Goal: Information Seeking & Learning: Learn about a topic

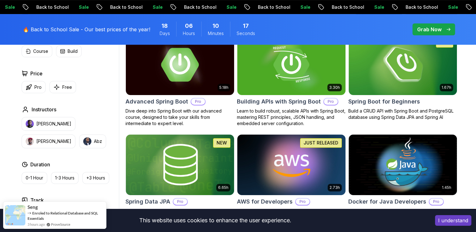
scroll to position [188, 0]
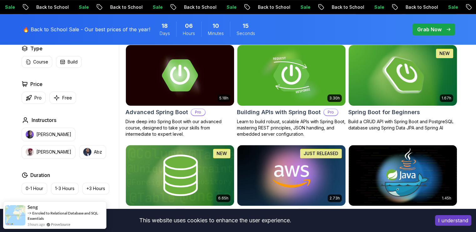
click at [397, 86] on img at bounding box center [403, 76] width 114 height 64
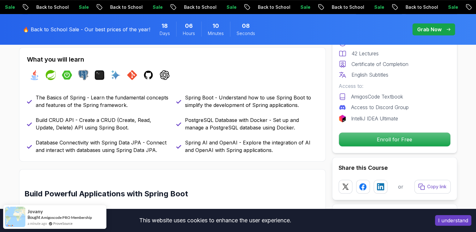
scroll to position [282, 0]
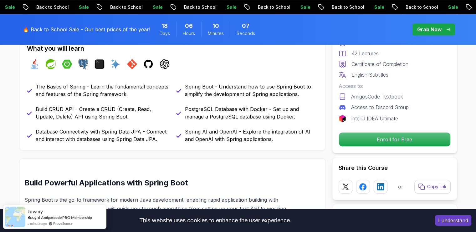
click at [464, 227] on div "I understand" at bounding box center [454, 221] width 46 height 20
click at [462, 223] on button "I understand" at bounding box center [453, 220] width 36 height 11
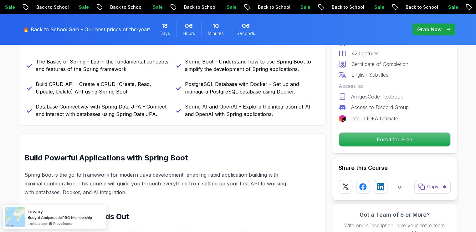
scroll to position [345, 0]
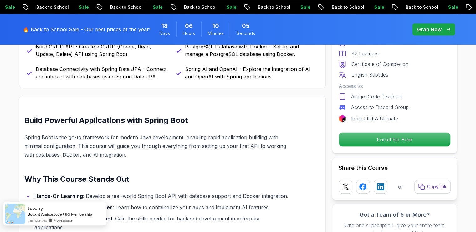
click at [96, 214] on div "Jovany Bought Amigoscode PRO Membership a minute ago ProveSource" at bounding box center [54, 214] width 103 height 24
click at [96, 216] on div "Jovany Bought Amigoscode PRO Membership a minute ago ProveSource" at bounding box center [54, 214] width 103 height 24
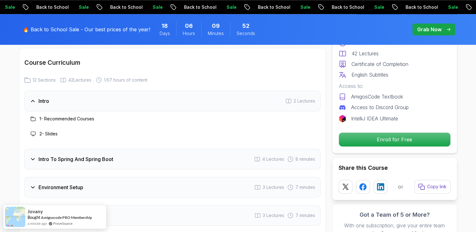
scroll to position [783, 0]
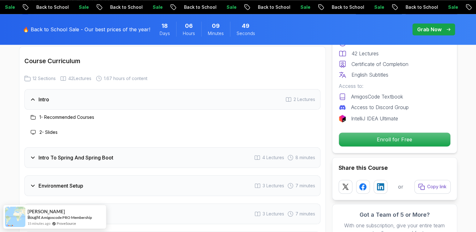
click at [34, 155] on icon at bounding box center [33, 158] width 6 height 6
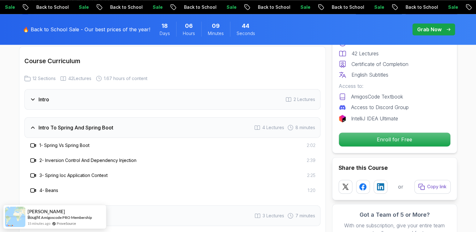
click at [36, 124] on div "Intro To Spring And Spring Boot" at bounding box center [72, 128] width 84 height 8
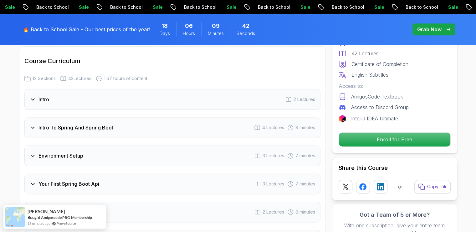
click at [32, 153] on icon at bounding box center [33, 156] width 6 height 6
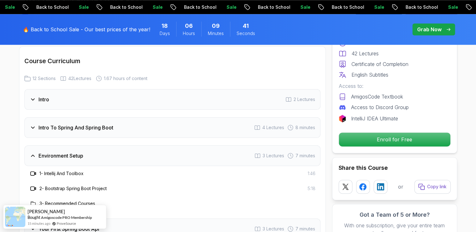
scroll to position [814, 0]
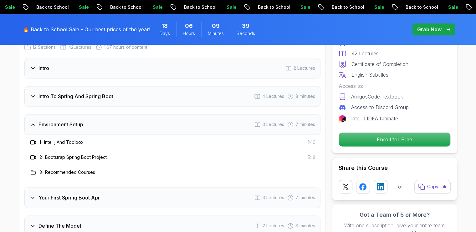
click at [31, 122] on icon at bounding box center [33, 125] width 6 height 6
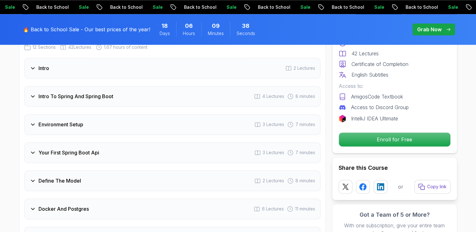
click at [31, 149] on div "Your First Spring Boot Api" at bounding box center [65, 153] width 70 height 8
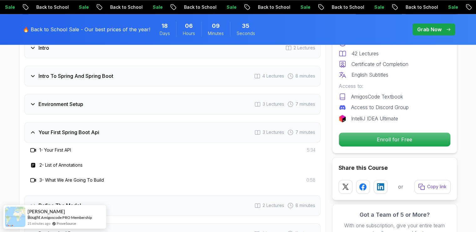
scroll to position [846, 0]
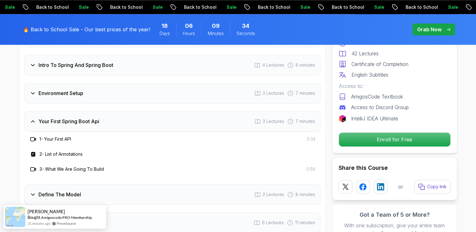
click at [36, 118] on div "Your First Spring Boot Api" at bounding box center [65, 122] width 70 height 8
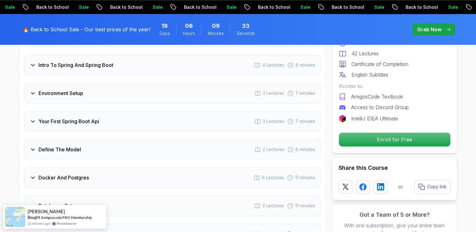
click at [30, 147] on icon at bounding box center [33, 150] width 6 height 6
click at [33, 175] on icon at bounding box center [33, 178] width 6 height 6
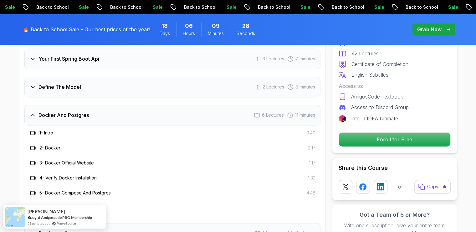
scroll to position [940, 0]
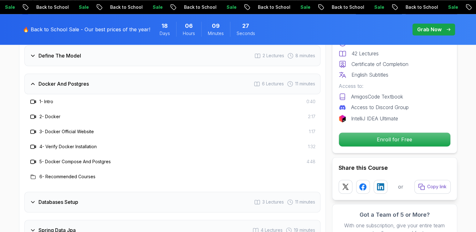
click at [29, 80] on div "Docker And Postgres 6 Lectures 11 minutes" at bounding box center [172, 84] width 296 height 21
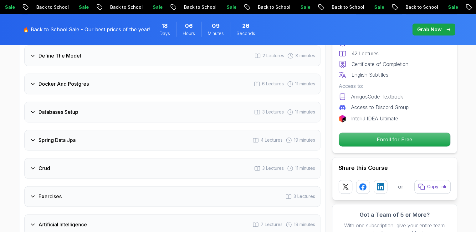
click at [28, 105] on div "Databases Setup 3 Lectures 11 minutes" at bounding box center [172, 112] width 296 height 21
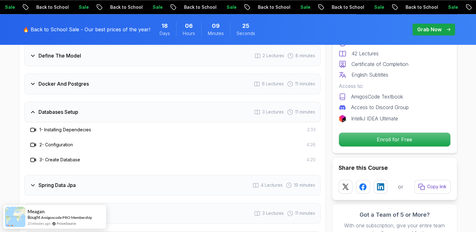
click at [33, 102] on div "Databases Setup 3 Lectures 11 minutes" at bounding box center [172, 112] width 296 height 21
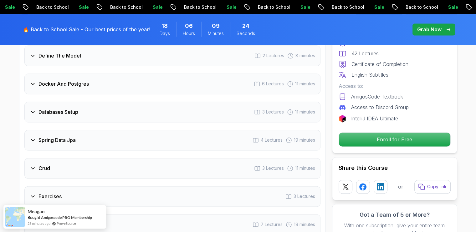
click at [30, 137] on div "Spring Data Jpa" at bounding box center [53, 141] width 46 height 8
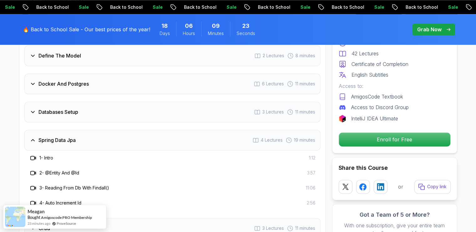
scroll to position [971, 0]
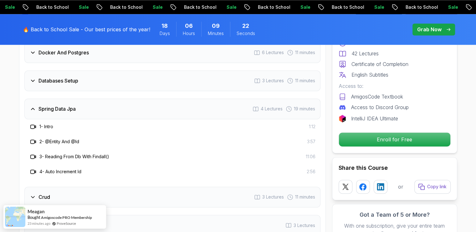
click at [32, 106] on icon at bounding box center [33, 109] width 6 height 6
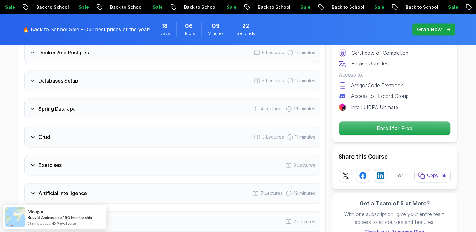
click at [32, 133] on div "Crud" at bounding box center [40, 137] width 20 height 8
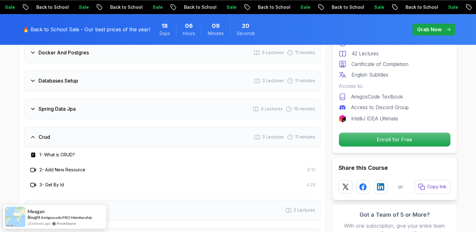
scroll to position [1002, 0]
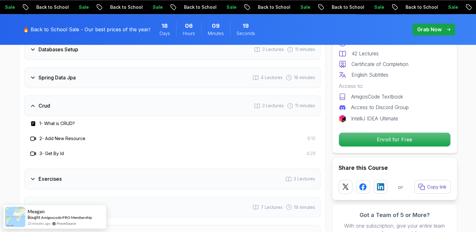
click at [30, 103] on icon at bounding box center [33, 106] width 6 height 6
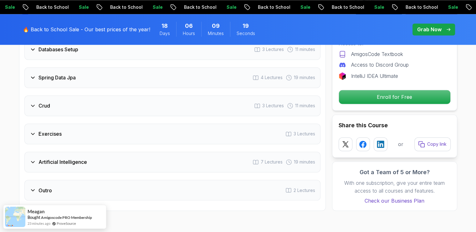
click at [33, 131] on icon at bounding box center [33, 134] width 6 height 6
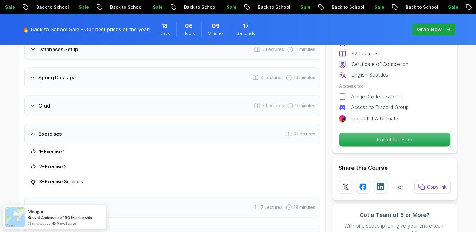
click at [33, 131] on icon at bounding box center [33, 134] width 6 height 6
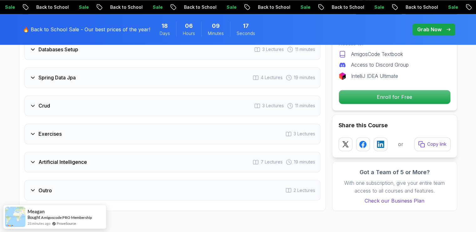
scroll to position [1034, 0]
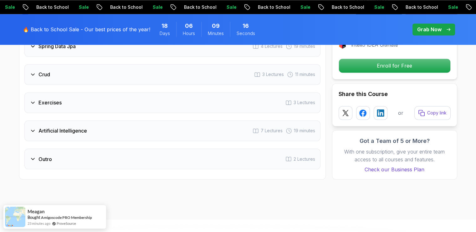
click at [33, 128] on icon at bounding box center [33, 131] width 6 height 6
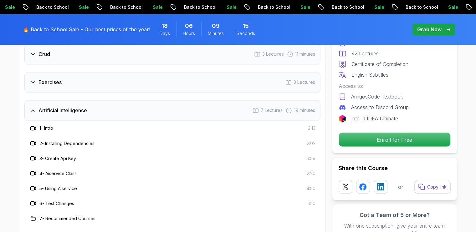
scroll to position [1065, 0]
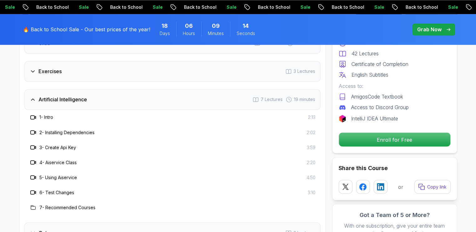
click at [65, 129] on h3 "2 - Installing Dependencies" at bounding box center [66, 132] width 55 height 6
click at [65, 141] on div "3 - Create Api Key 3:59" at bounding box center [172, 147] width 296 height 15
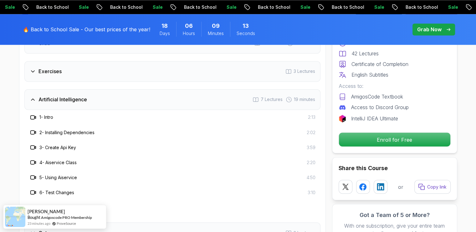
click at [76, 144] on div "3 - Create Api Key 3:59" at bounding box center [172, 148] width 286 height 8
click at [82, 159] on div "4 - Aiservice Class 2:20" at bounding box center [172, 163] width 286 height 8
click at [272, 96] on span "7 Lectures" at bounding box center [272, 99] width 22 height 6
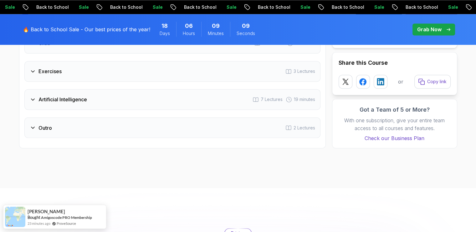
click at [272, 96] on span "7 Lectures" at bounding box center [272, 99] width 22 height 6
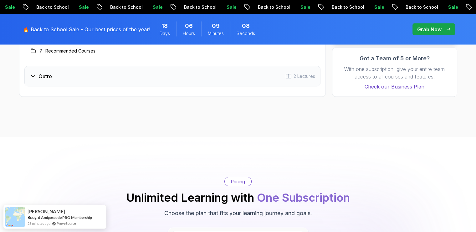
scroll to position [1128, 0]
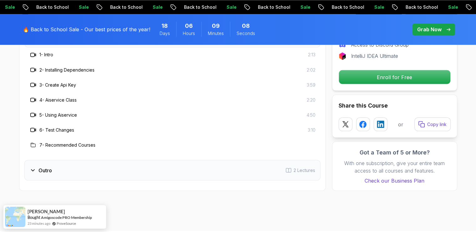
click at [51, 160] on div "Outro 2 Lectures" at bounding box center [172, 170] width 296 height 21
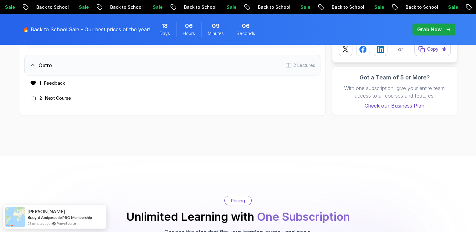
scroll to position [1096, 0]
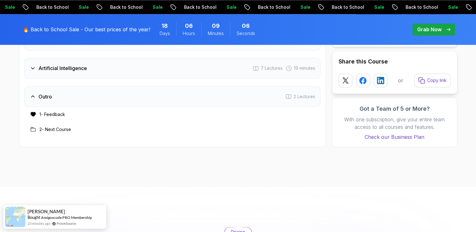
click at [57, 87] on div "Outro 2 Lectures" at bounding box center [172, 96] width 296 height 21
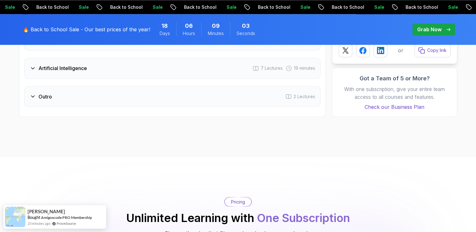
click at [43, 92] on div "Outro 2 Lectures" at bounding box center [172, 96] width 296 height 21
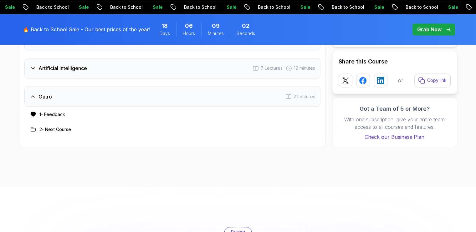
click at [46, 126] on h3 "2 - Next Course" at bounding box center [55, 129] width 32 height 6
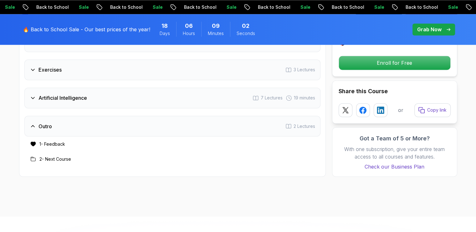
scroll to position [1002, 0]
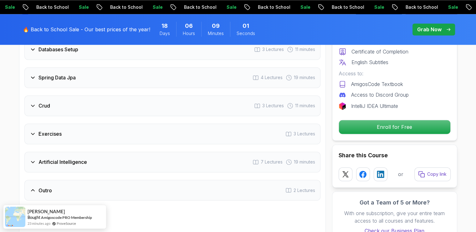
click at [27, 180] on div "Outro 2 Lectures" at bounding box center [172, 190] width 296 height 21
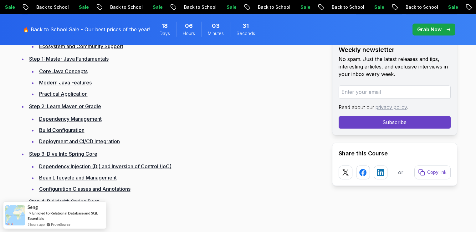
scroll to position [940, 0]
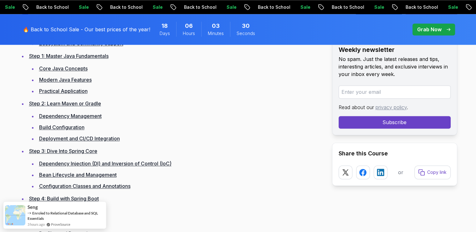
click at [84, 166] on link "Dependency Injection (DI) and Inversion of Control (IoC)" at bounding box center [105, 164] width 132 height 6
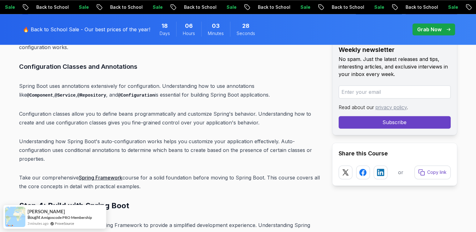
scroll to position [2954, 0]
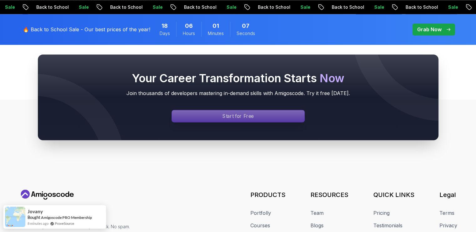
scroll to position [8220, 0]
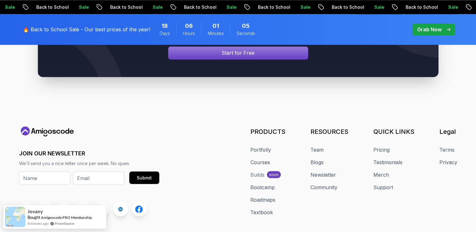
click at [262, 171] on div "Builds" at bounding box center [258, 175] width 14 height 8
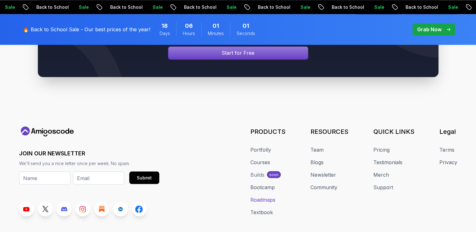
click at [269, 196] on link "Roadmaps" at bounding box center [263, 200] width 25 height 8
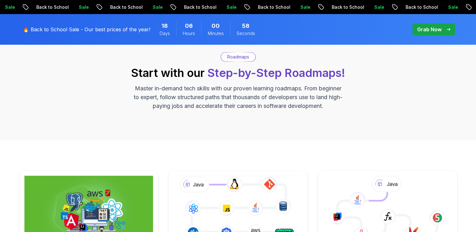
scroll to position [157, 0]
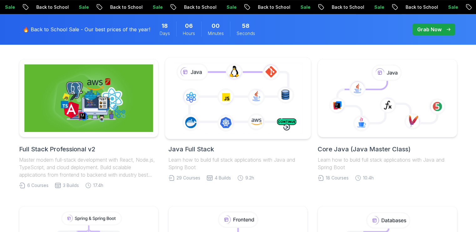
click at [248, 115] on icon at bounding box center [238, 98] width 132 height 74
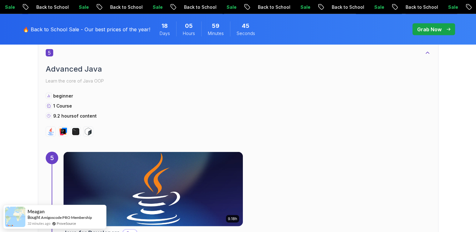
scroll to position [1347, 0]
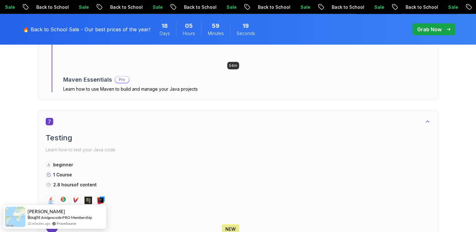
scroll to position [1723, 0]
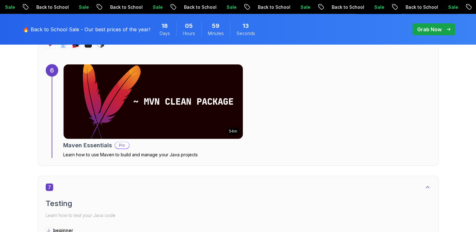
scroll to position [1629, 0]
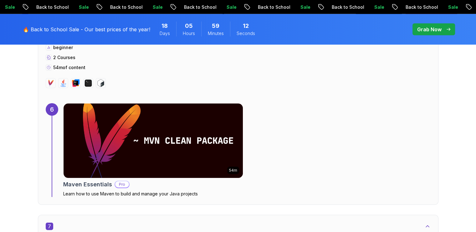
drag, startPoint x: 240, startPoint y: 195, endPoint x: 267, endPoint y: 139, distance: 61.2
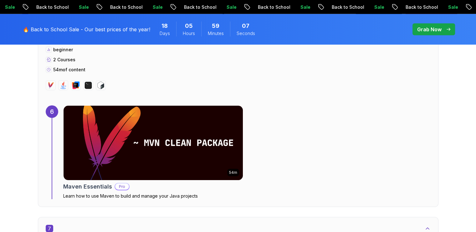
scroll to position [1503, 0]
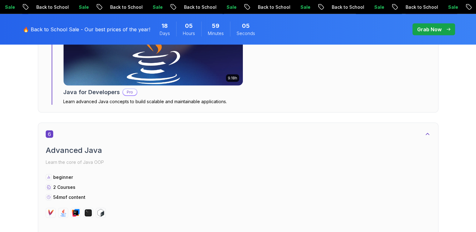
scroll to position [1441, 0]
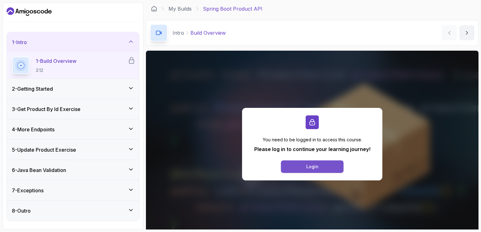
click at [300, 168] on button "Login" at bounding box center [312, 167] width 63 height 13
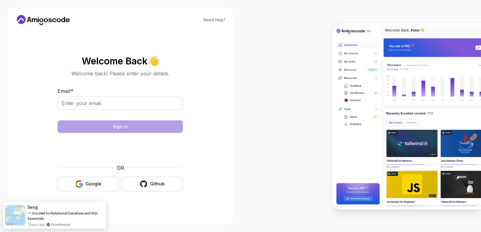
type input "giorgimsxrikadze@gmail.com"
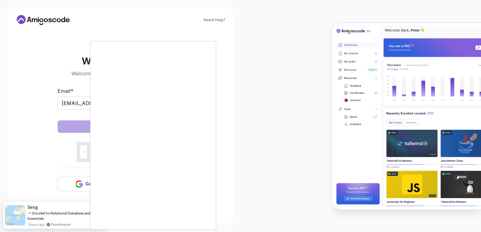
click at [244, 93] on div at bounding box center [240, 116] width 481 height 232
